Goal: Information Seeking & Learning: Learn about a topic

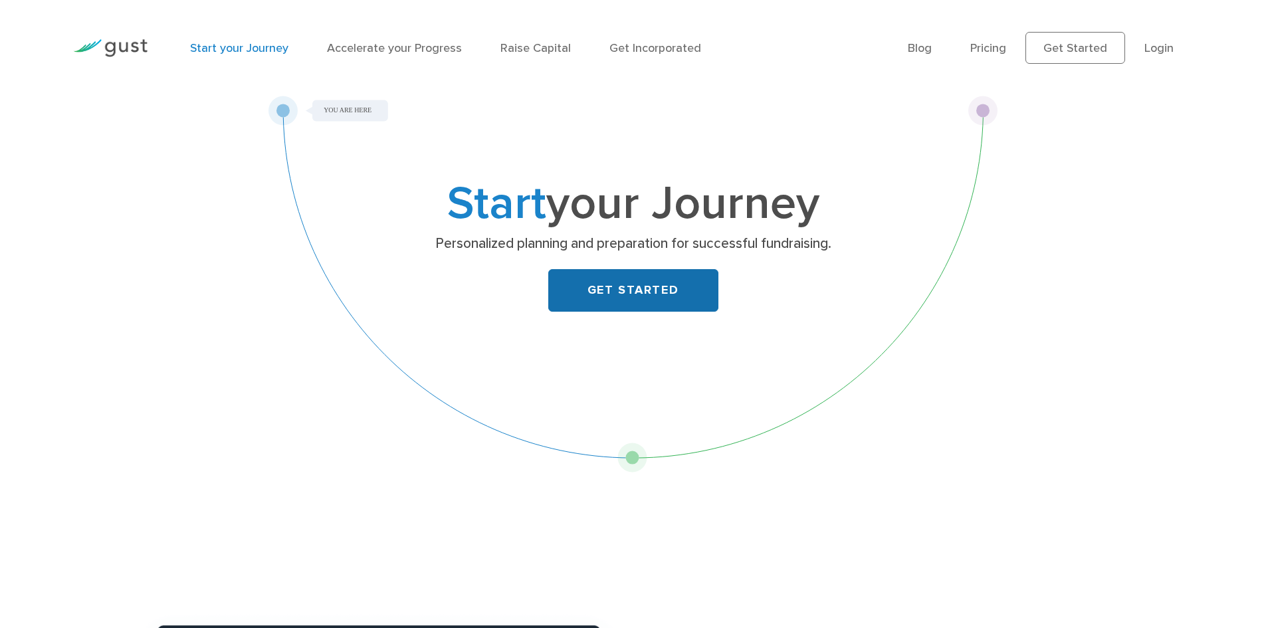
click at [594, 286] on link "GET STARTED" at bounding box center [633, 290] width 170 height 43
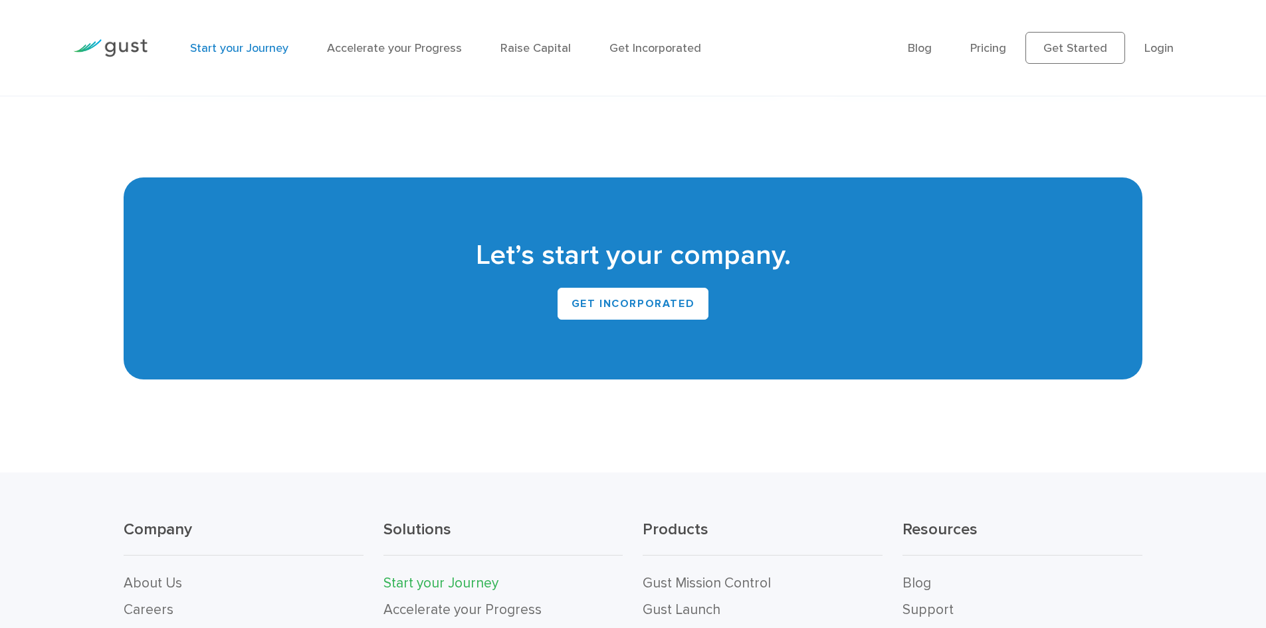
scroll to position [2992, 0]
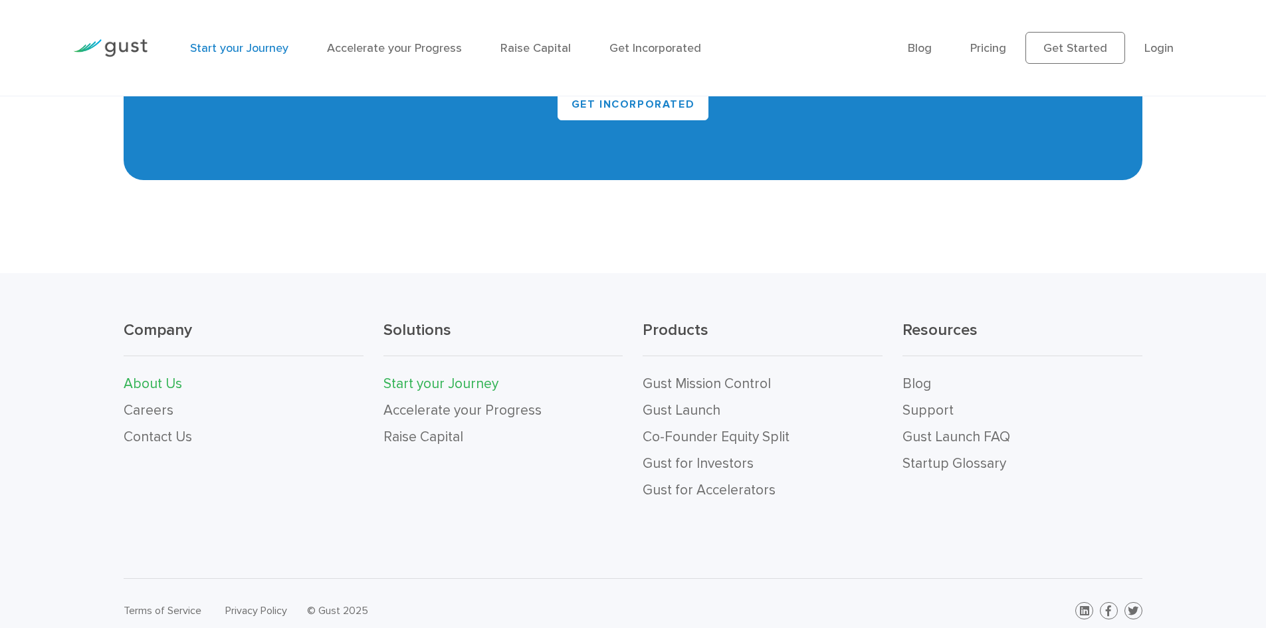
click at [172, 385] on link "About Us" at bounding box center [153, 384] width 59 height 17
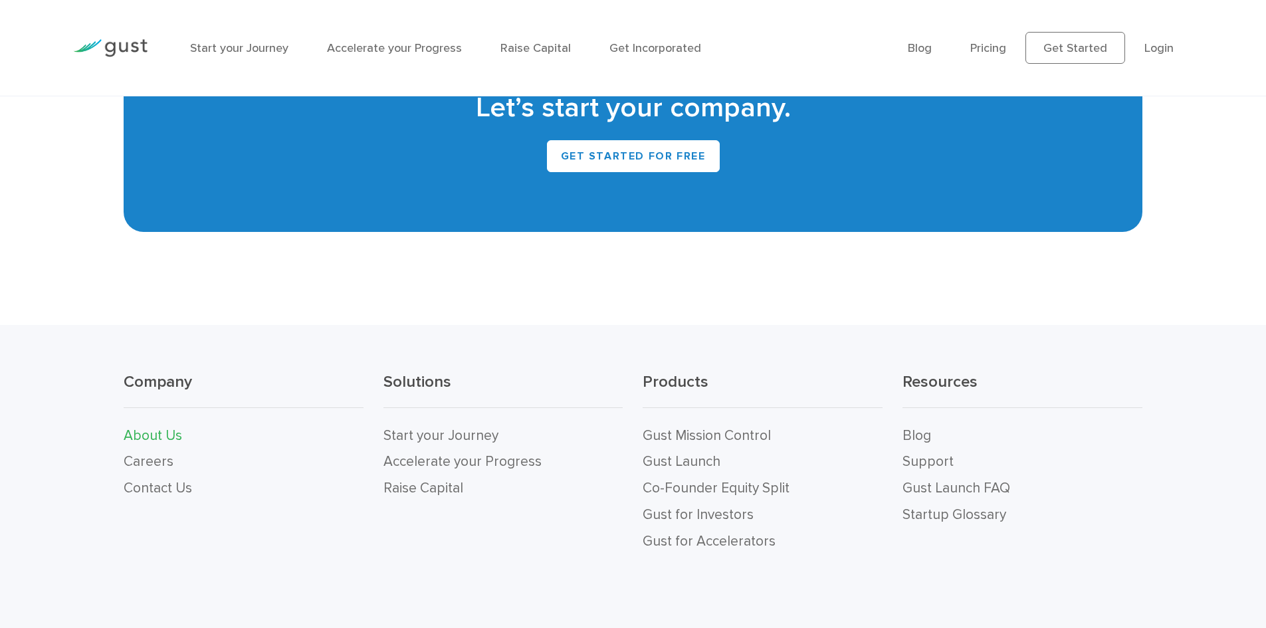
scroll to position [1330, 0]
